Goal: Navigation & Orientation: Find specific page/section

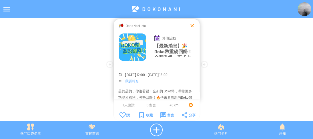
click at [192, 23] on div at bounding box center [192, 26] width 6 height 6
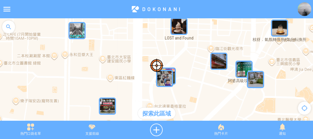
click at [4, 9] on div at bounding box center [7, 9] width 14 height 14
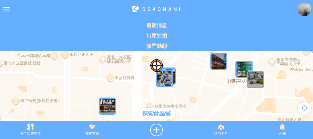
click at [8, 27] on p "最新消息" at bounding box center [156, 25] width 306 height 7
click at [8, 10] on div at bounding box center [7, 9] width 14 height 14
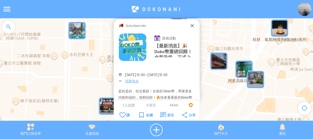
click at [8, 27] on div at bounding box center [8, 26] width 17 height 17
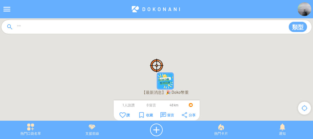
click at [50, 28] on input at bounding box center [148, 27] width 265 height 11
type input "****"
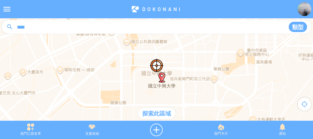
click at [160, 113] on div "探索此區域" at bounding box center [157, 113] width 38 height 11
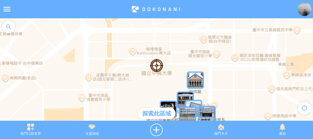
click at [197, 75] on img "P9GySR8yCk2MapIcon" at bounding box center [195, 80] width 17 height 17
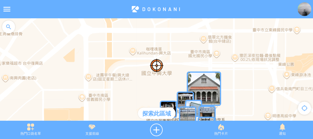
click at [194, 74] on img "P9GySR8yCk2MapIcon" at bounding box center [204, 89] width 34 height 34
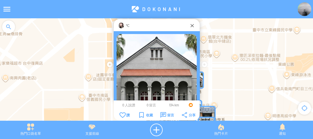
click at [120, 26] on img at bounding box center [121, 26] width 6 height 6
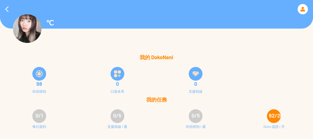
click at [302, 9] on div at bounding box center [303, 9] width 10 height 10
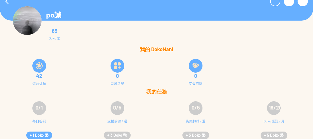
scroll to position [11, 0]
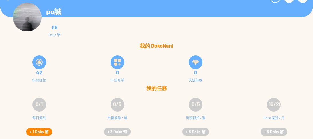
click at [46, 132] on button "+ 1 Doko 幣" at bounding box center [39, 131] width 26 height 7
